Goal: Find contact information: Find specific fact

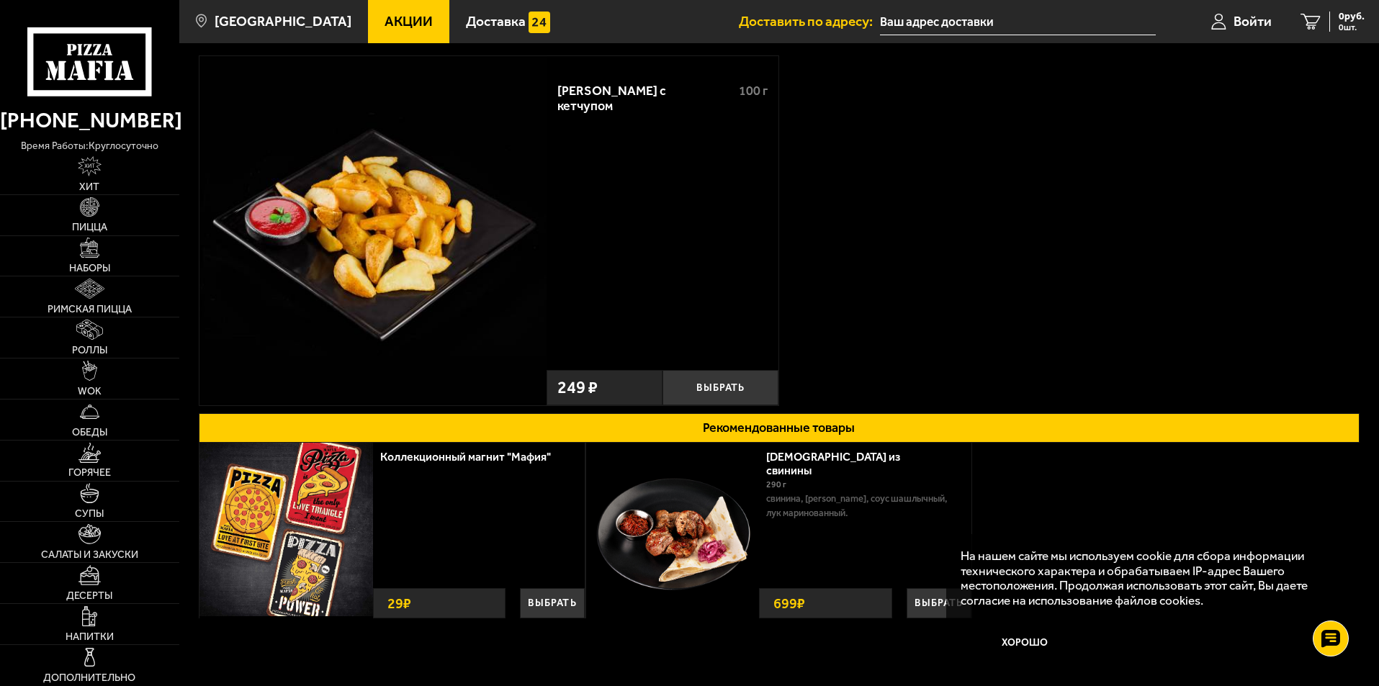
scroll to position [144, 0]
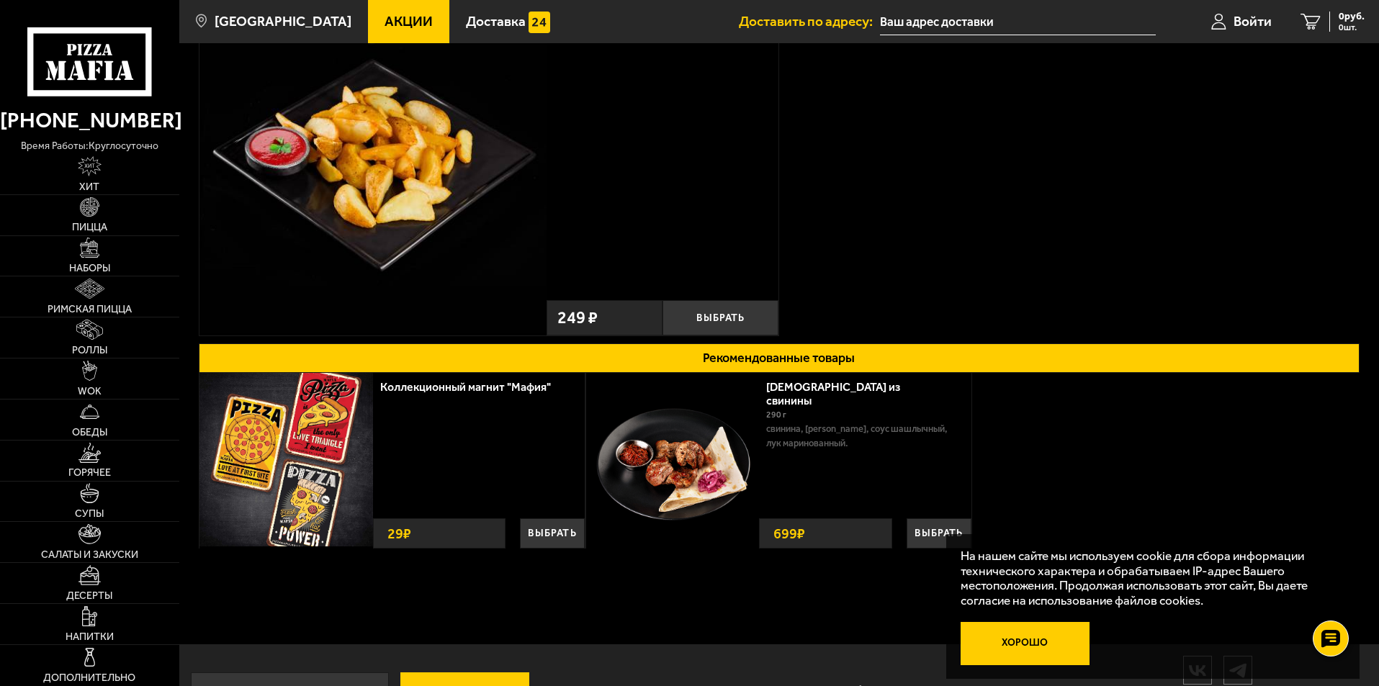
click at [1048, 639] on button "Хорошо" at bounding box center [1026, 643] width 130 height 43
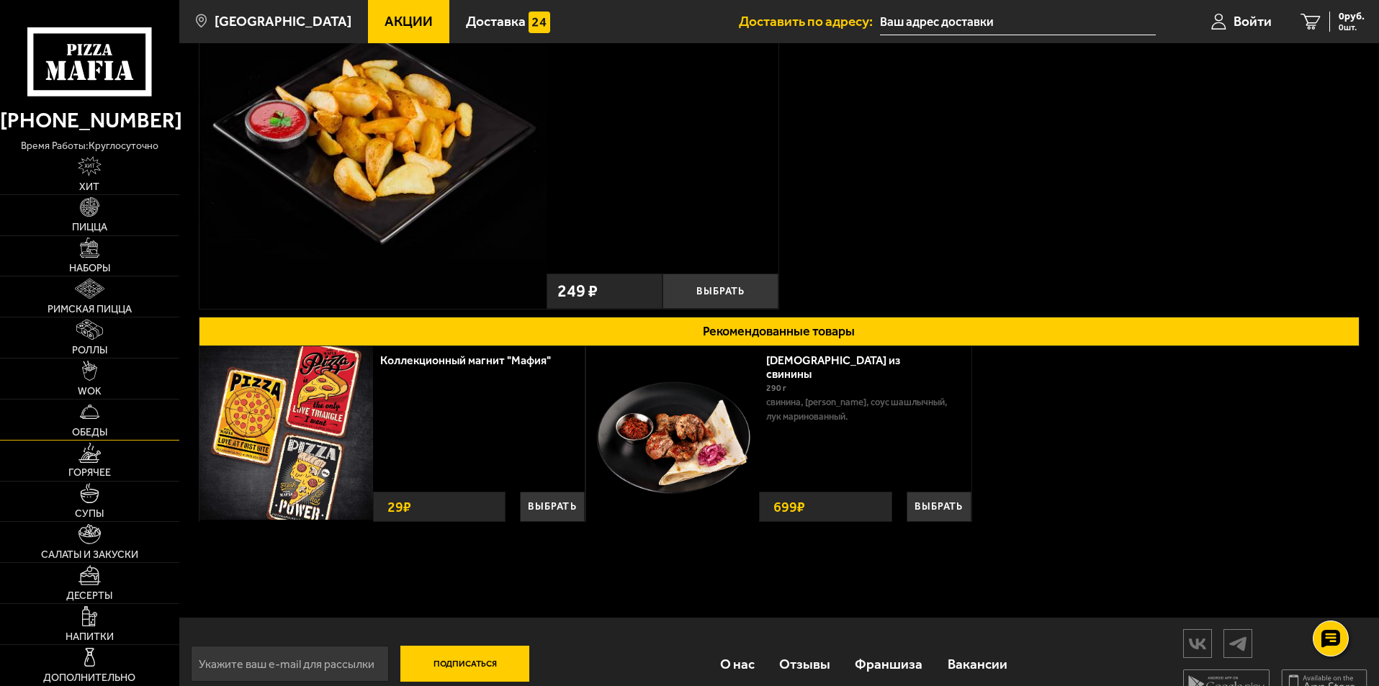
scroll to position [196, 0]
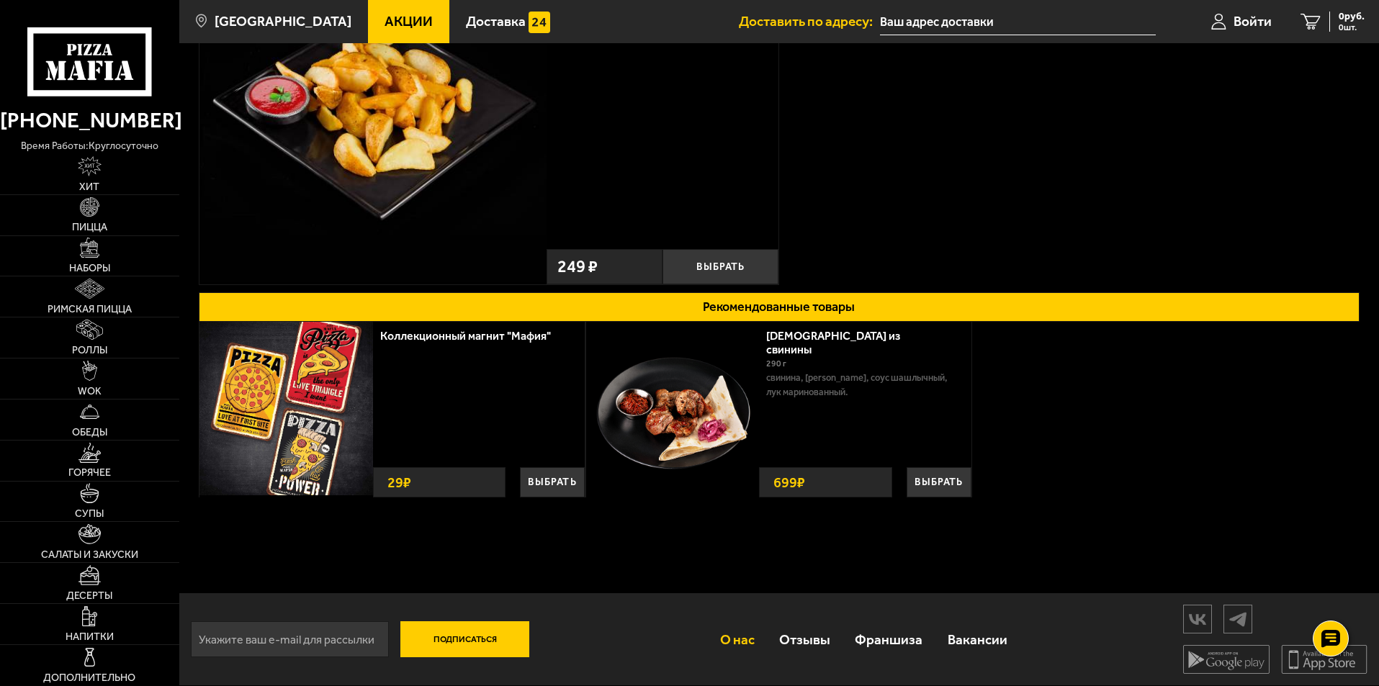
click at [727, 633] on link "О нас" at bounding box center [736, 640] width 59 height 47
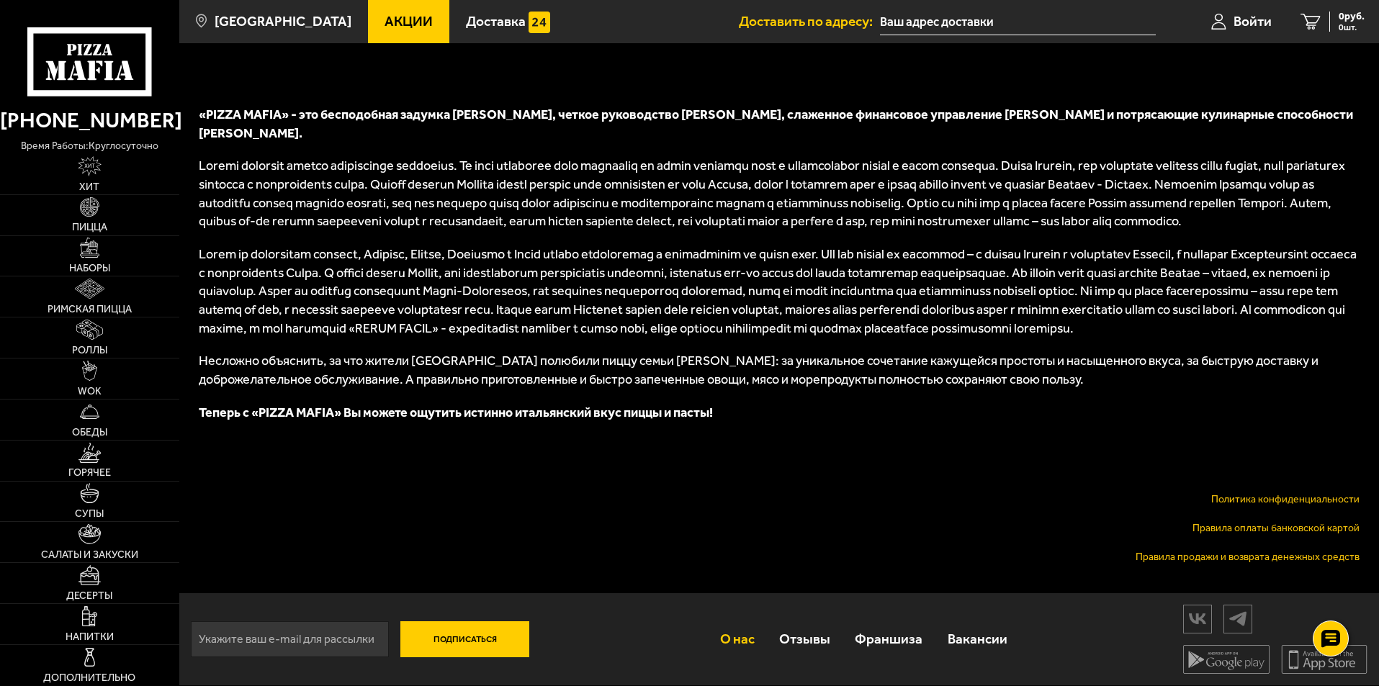
scroll to position [599, 0]
click at [1260, 502] on link "Политика конфиденциальности" at bounding box center [1285, 499] width 148 height 12
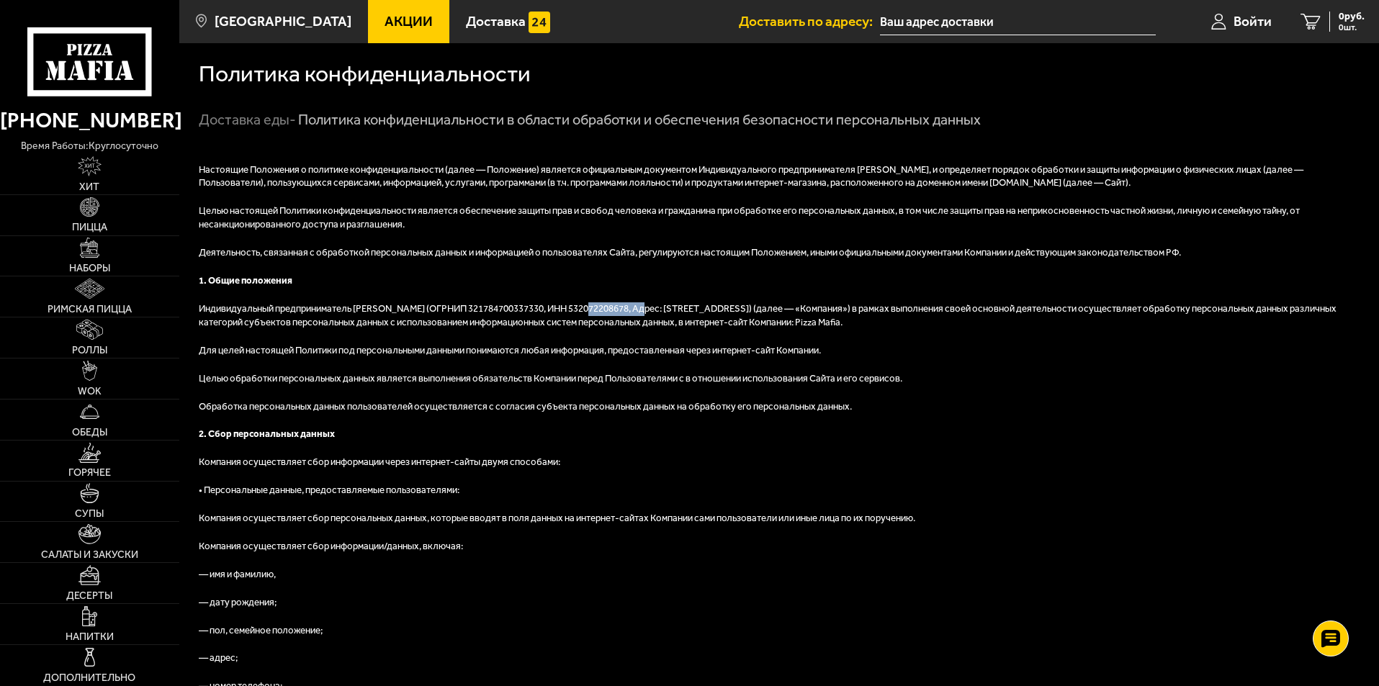
drag, startPoint x: 589, startPoint y: 311, endPoint x: 650, endPoint y: 308, distance: 60.6
click at [650, 308] on p "Индивидуальный предприниматель [PERSON_NAME] (ОГРНИП 321784700337330, ИНН 53207…" at bounding box center [779, 316] width 1161 height 27
copy p "532072208678"
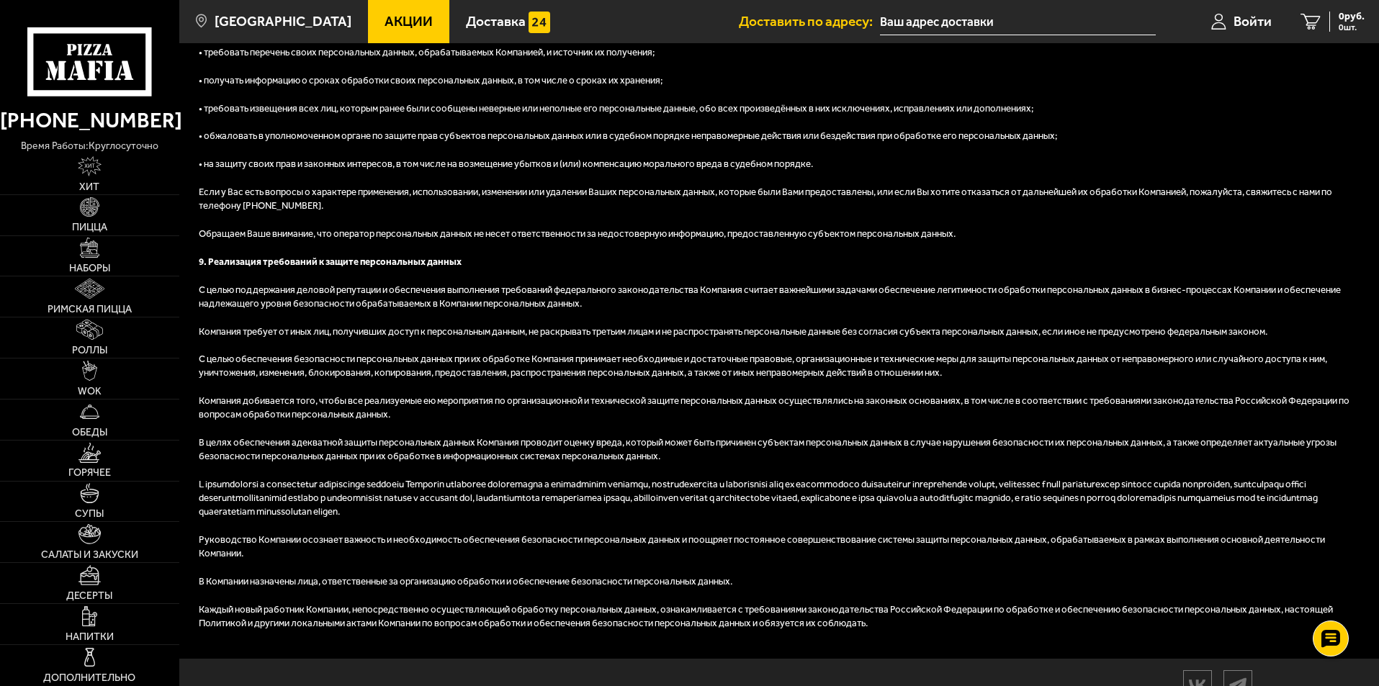
scroll to position [2791, 0]
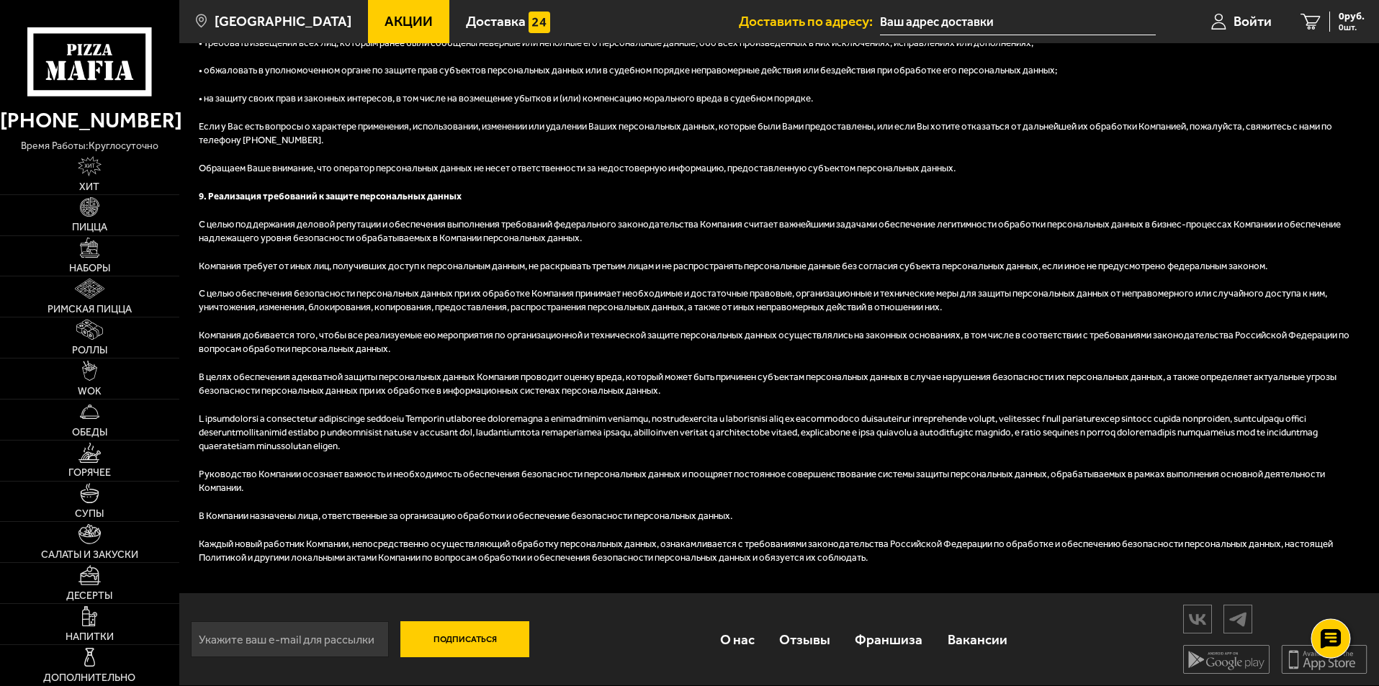
click at [1339, 636] on use at bounding box center [1330, 640] width 21 height 20
click at [1329, 634] on icon at bounding box center [1331, 639] width 15 height 15
